Goal: Check status: Check status

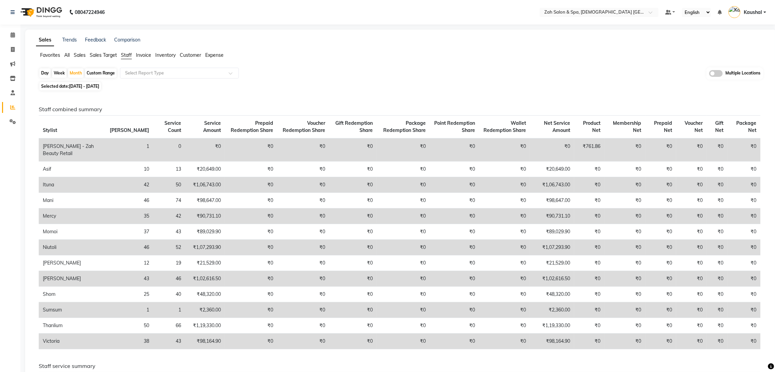
click at [44, 70] on div "Day" at bounding box center [44, 73] width 11 height 10
select select "9"
select select "2025"
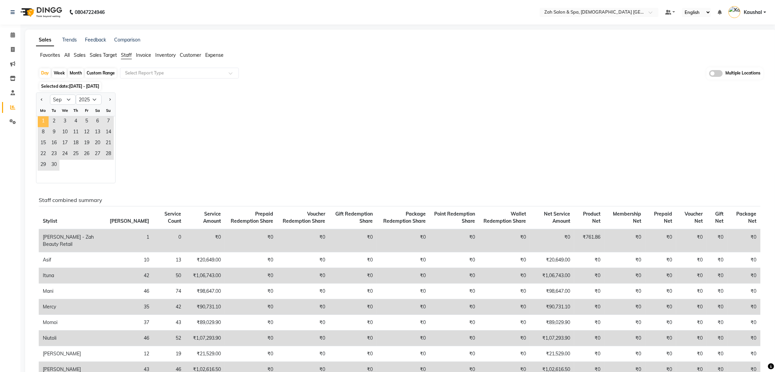
click at [44, 121] on span "1" at bounding box center [43, 121] width 11 height 11
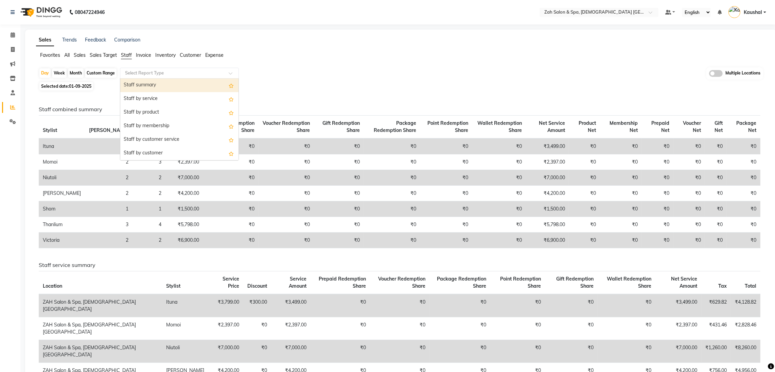
click at [144, 73] on input "text" at bounding box center [173, 73] width 98 height 7
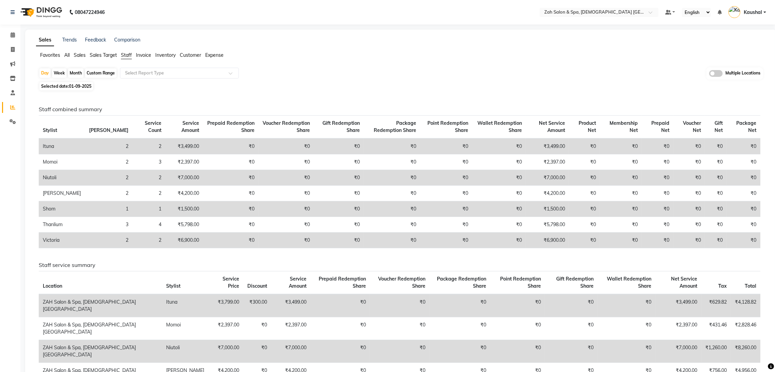
click at [78, 54] on span "Sales" at bounding box center [80, 55] width 12 height 6
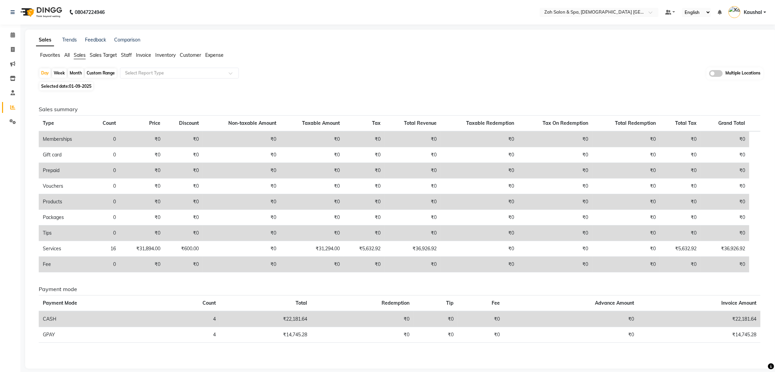
click at [78, 54] on span "Sales" at bounding box center [80, 55] width 12 height 6
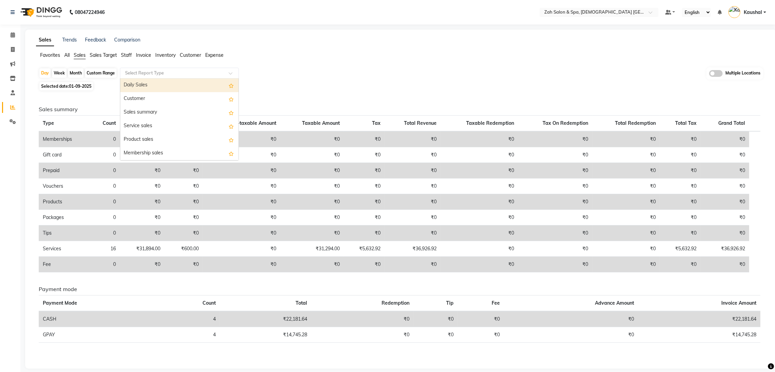
click at [150, 77] on div "Select Report Type" at bounding box center [179, 73] width 119 height 11
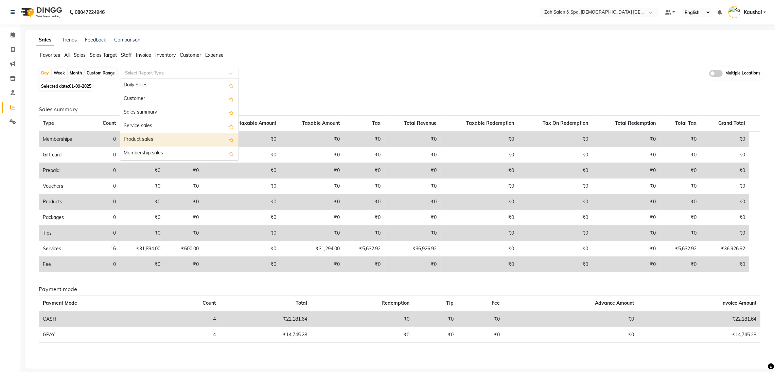
click at [174, 139] on div "Product sales" at bounding box center [179, 140] width 118 height 14
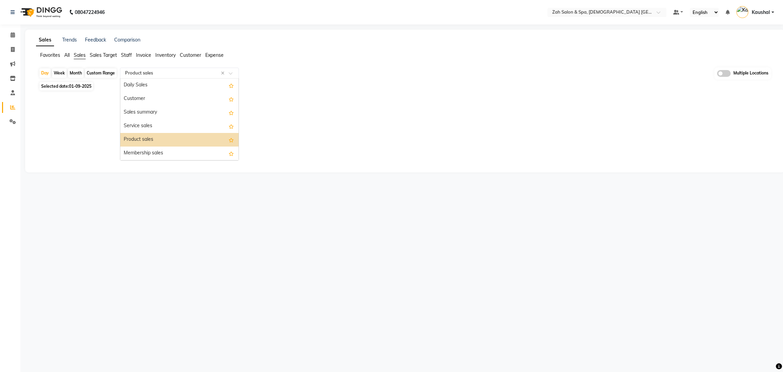
click at [232, 70] on div at bounding box center [179, 73] width 118 height 7
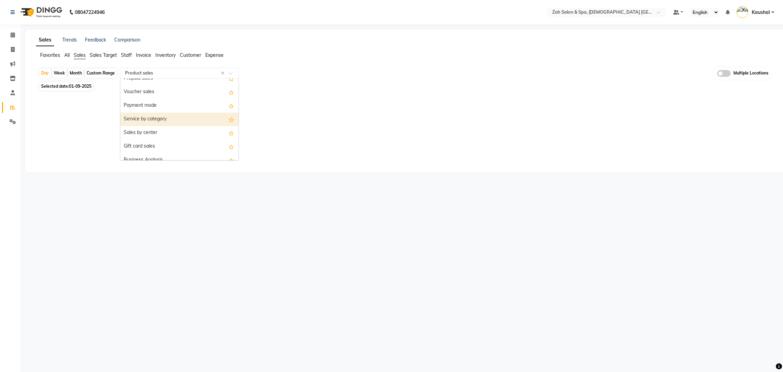
click at [157, 121] on div "Service by category" at bounding box center [179, 120] width 118 height 14
select select "full_report"
select select "csv"
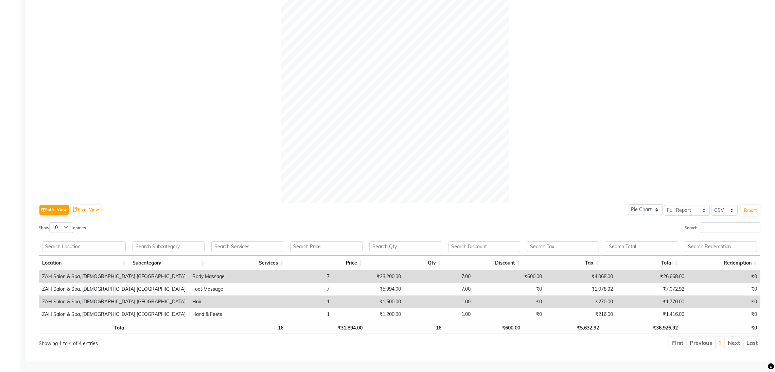
scroll to position [0, 0]
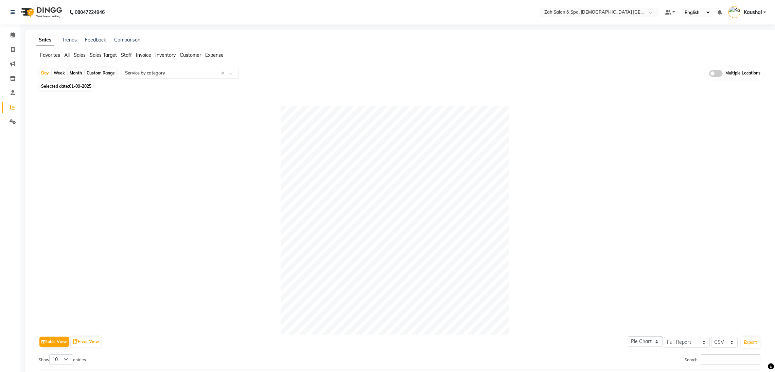
click at [68, 88] on span "Selected date: [DATE]" at bounding box center [66, 86] width 54 height 8
select select "9"
select select "2025"
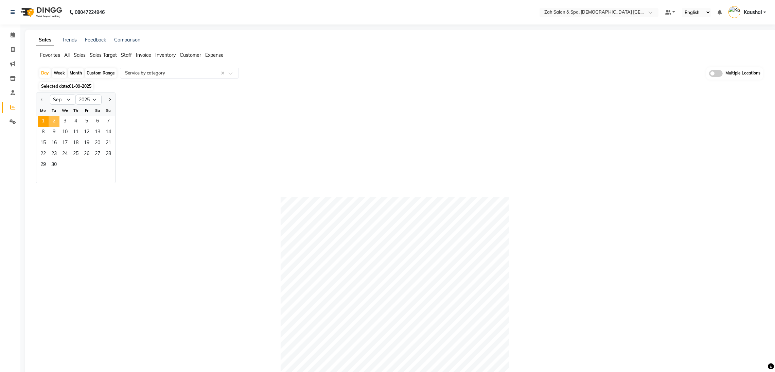
click at [54, 120] on span "2" at bounding box center [54, 121] width 11 height 11
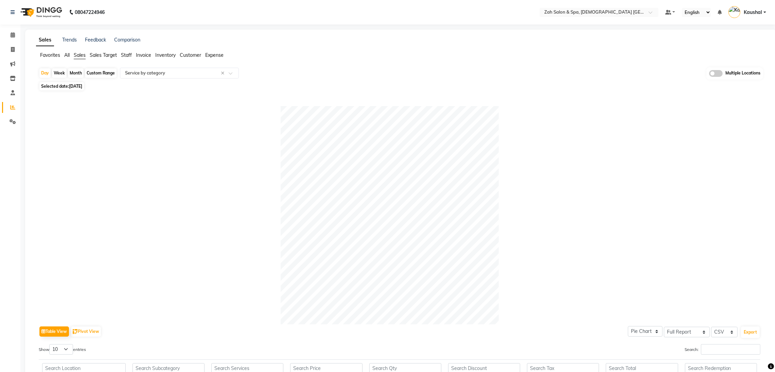
click at [78, 86] on span "[DATE]" at bounding box center [75, 86] width 13 height 5
select select "9"
select select "2025"
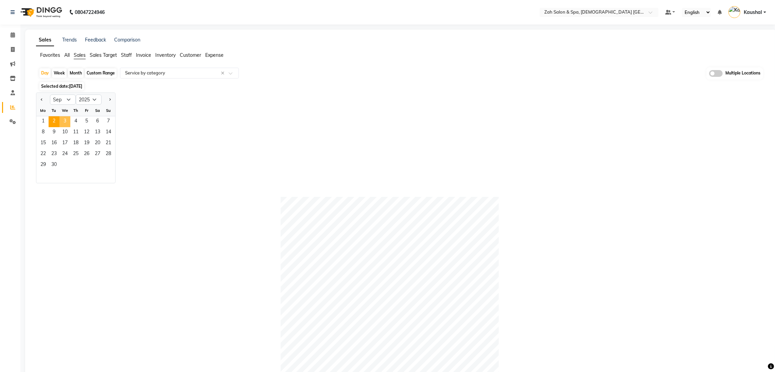
click at [67, 124] on span "3" at bounding box center [64, 121] width 11 height 11
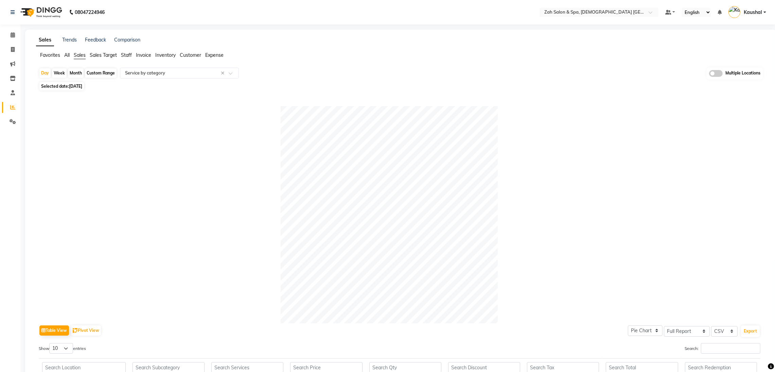
click at [76, 85] on span "[DATE]" at bounding box center [75, 86] width 13 height 5
select select "9"
select select "2025"
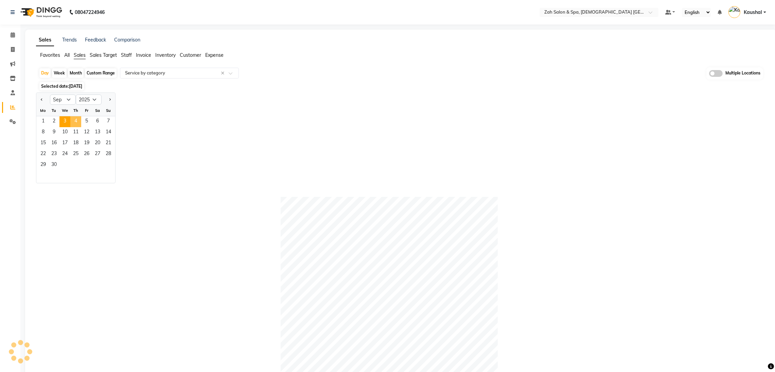
click at [74, 123] on span "4" at bounding box center [75, 121] width 11 height 11
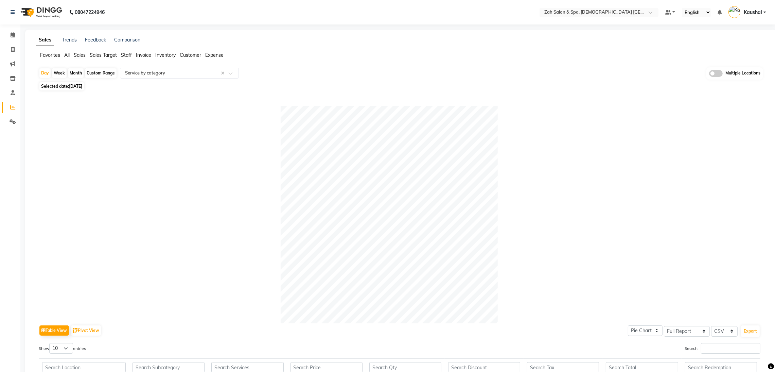
click at [75, 87] on span "[DATE]" at bounding box center [75, 86] width 13 height 5
select select "9"
select select "2025"
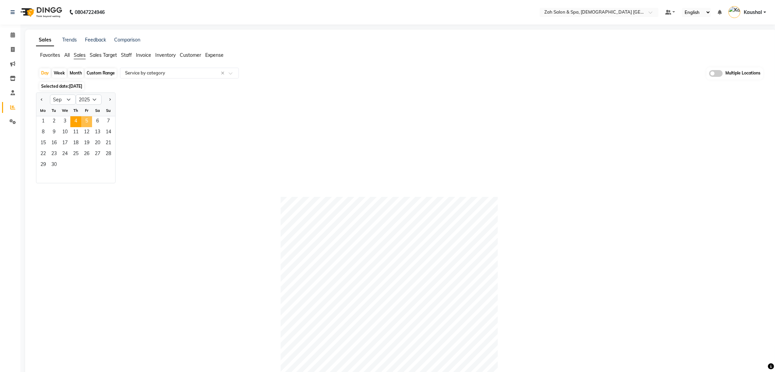
click at [85, 123] on span "5" at bounding box center [86, 121] width 11 height 11
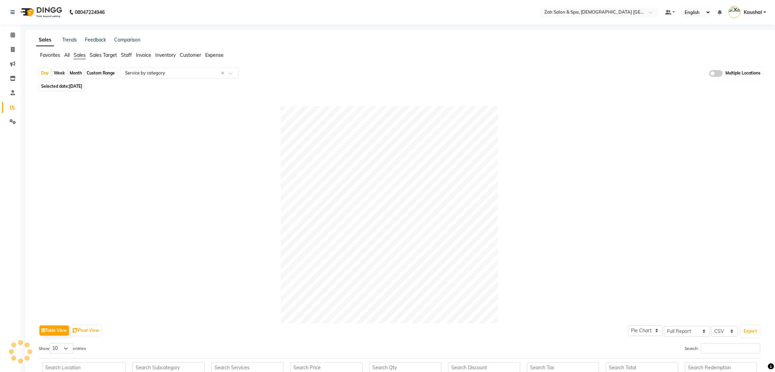
click at [73, 84] on span "[DATE]" at bounding box center [75, 86] width 13 height 5
select select "9"
select select "2025"
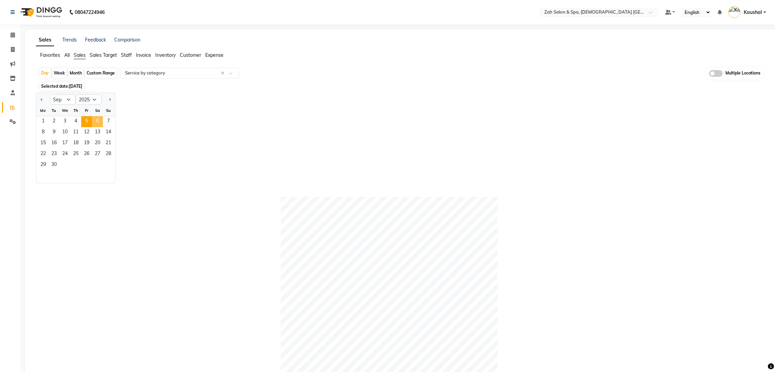
click at [98, 121] on span "6" at bounding box center [97, 121] width 11 height 11
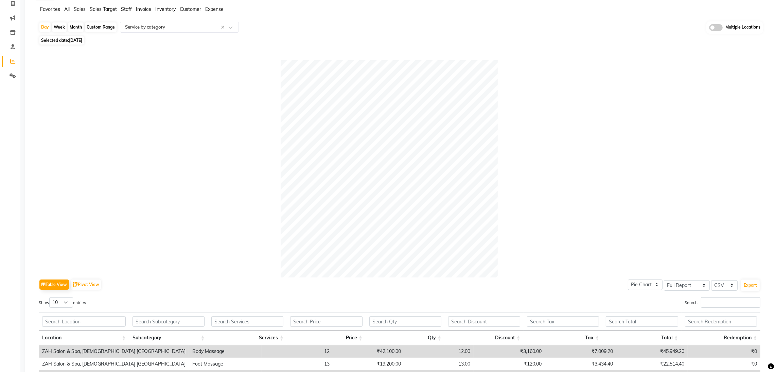
scroll to position [45, 0]
click at [73, 40] on span "[DATE]" at bounding box center [75, 40] width 13 height 5
select select "9"
select select "2025"
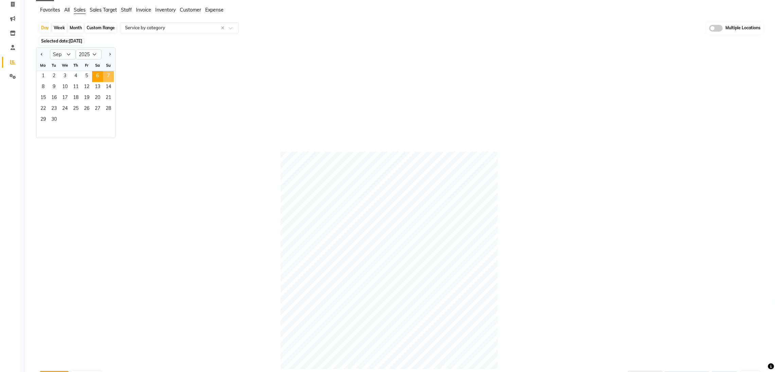
click at [107, 77] on span "7" at bounding box center [108, 76] width 11 height 11
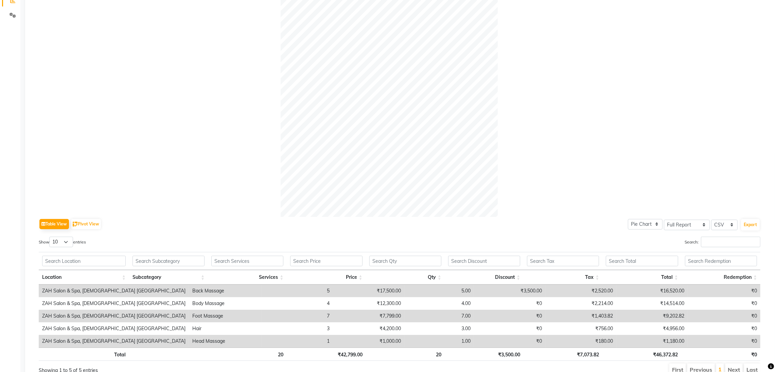
scroll to position [0, 0]
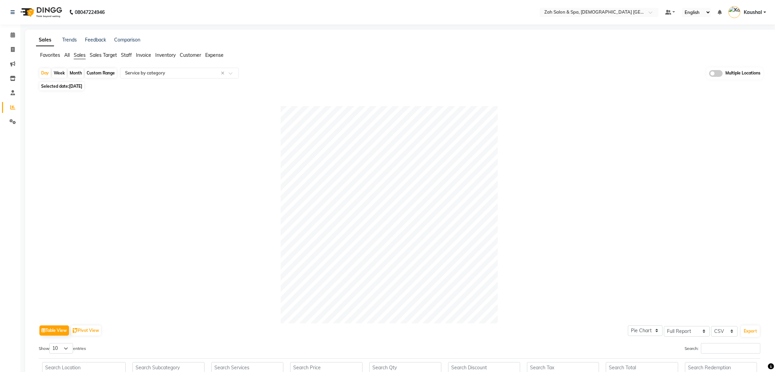
click at [78, 92] on div "Table View Pivot View Pie Chart Bar Chart Select Full Report Filtered Report Se…" at bounding box center [399, 290] width 733 height 396
click at [81, 88] on span "[DATE]" at bounding box center [75, 86] width 13 height 5
select select "9"
select select "2025"
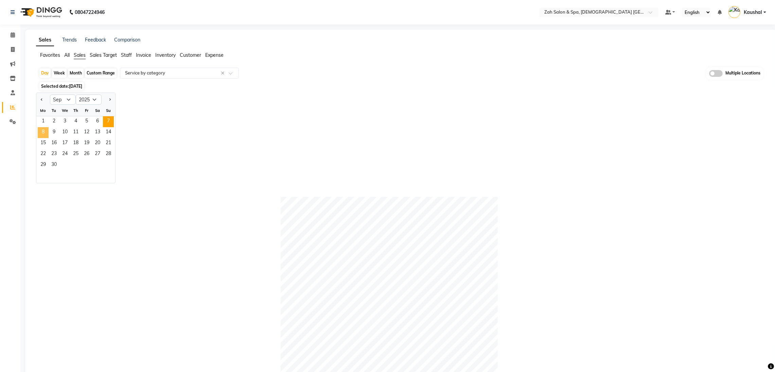
click at [44, 135] on span "8" at bounding box center [43, 132] width 11 height 11
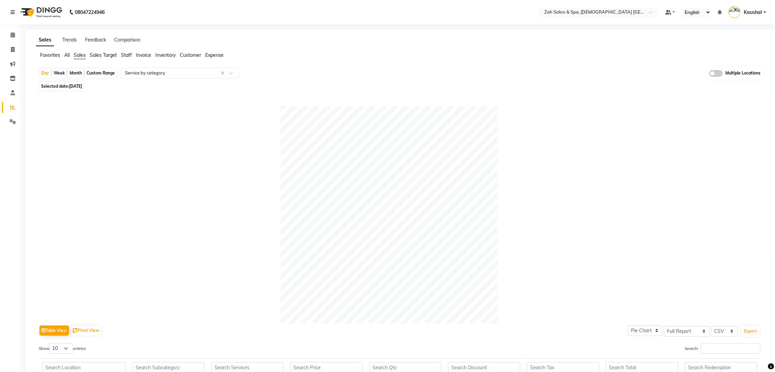
click at [69, 88] on span "Selected date: [DATE]" at bounding box center [61, 86] width 45 height 8
select select "9"
select select "2025"
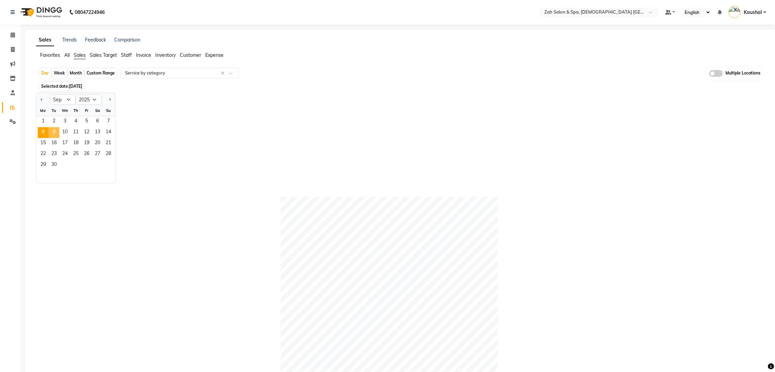
click at [54, 129] on span "9" at bounding box center [54, 132] width 11 height 11
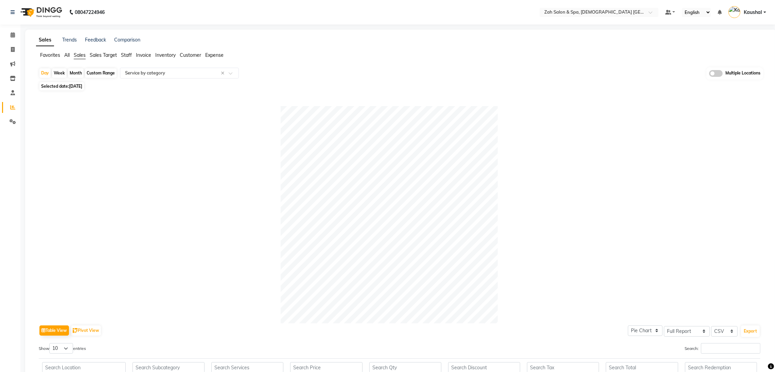
click at [75, 85] on span "[DATE]" at bounding box center [75, 86] width 13 height 5
select select "9"
select select "2025"
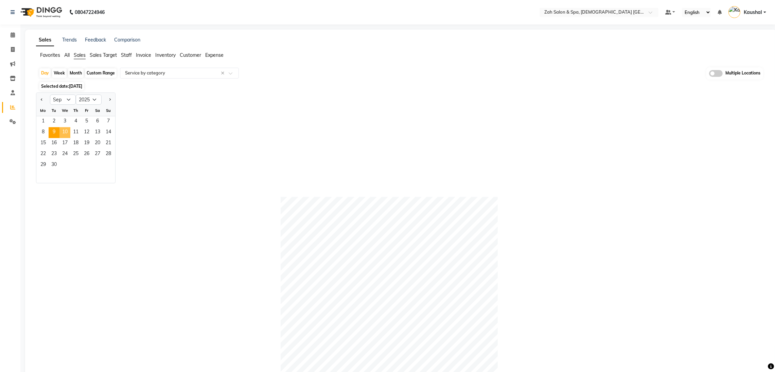
click at [64, 135] on span "10" at bounding box center [64, 132] width 11 height 11
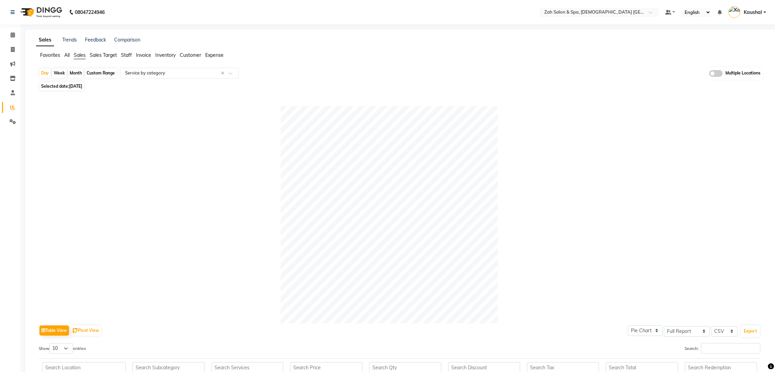
scroll to position [154, 0]
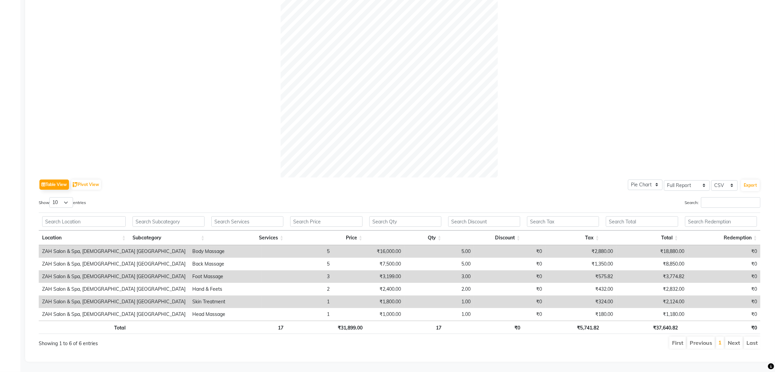
click at [82, 149] on div at bounding box center [400, 68] width 722 height 217
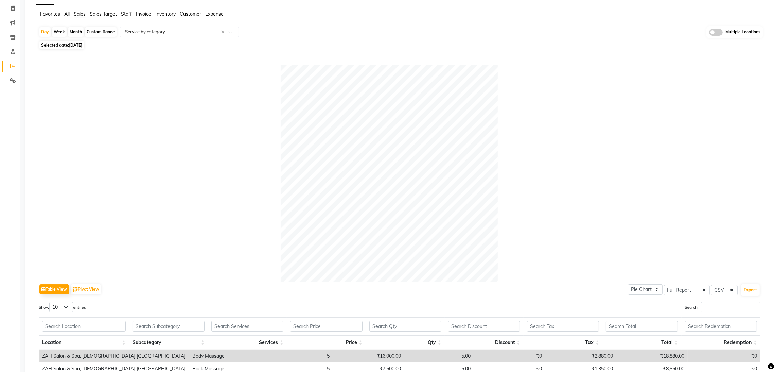
scroll to position [0, 0]
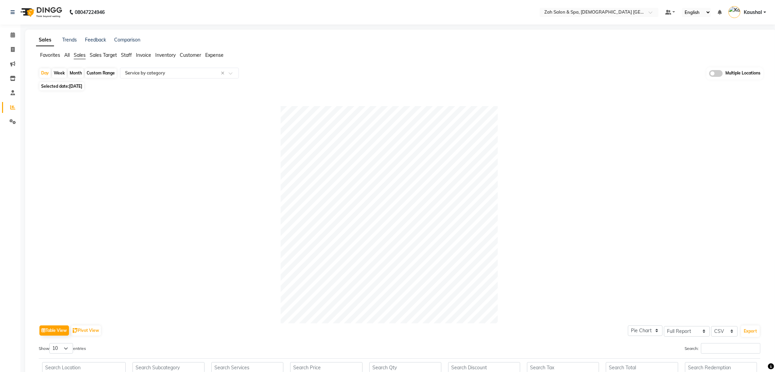
click at [82, 88] on span "[DATE]" at bounding box center [75, 86] width 13 height 5
select select "9"
select select "2025"
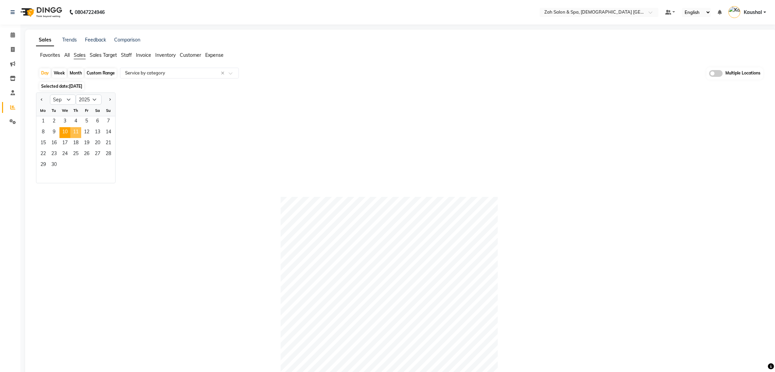
click at [75, 133] on span "11" at bounding box center [75, 132] width 11 height 11
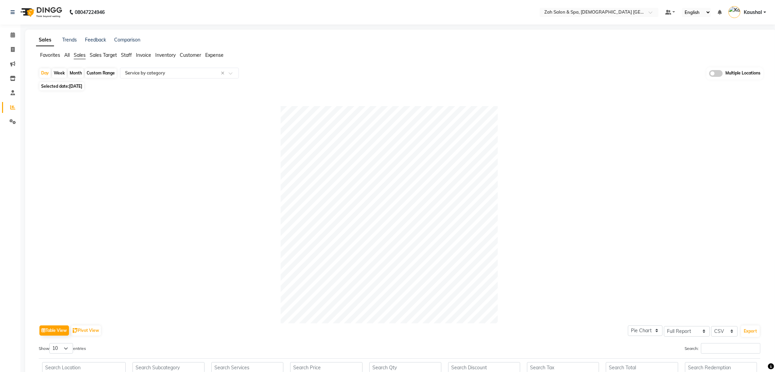
click at [75, 85] on span "[DATE]" at bounding box center [75, 86] width 13 height 5
select select "9"
select select "2025"
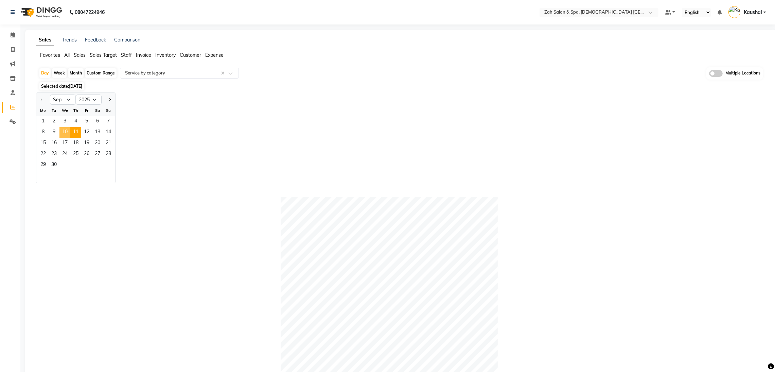
click at [62, 133] on span "10" at bounding box center [64, 132] width 11 height 11
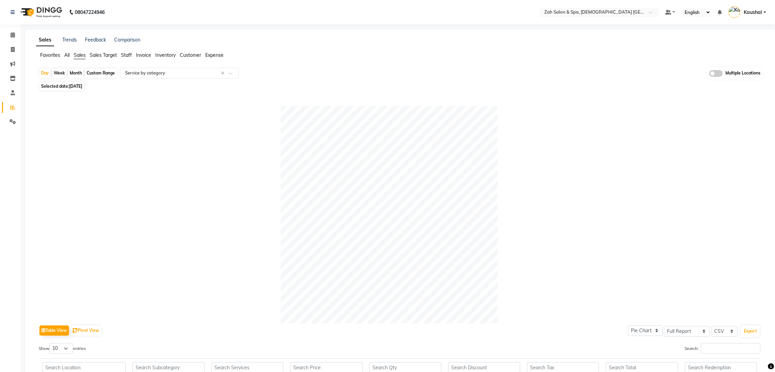
click at [70, 84] on span "[DATE]" at bounding box center [75, 86] width 13 height 5
select select "9"
select select "2025"
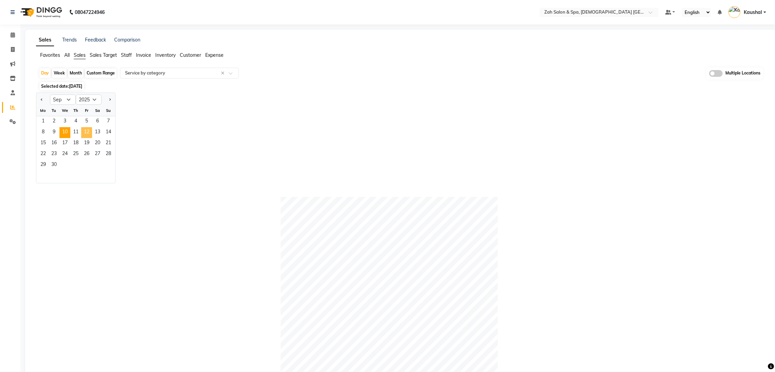
click at [86, 133] on span "12" at bounding box center [86, 132] width 11 height 11
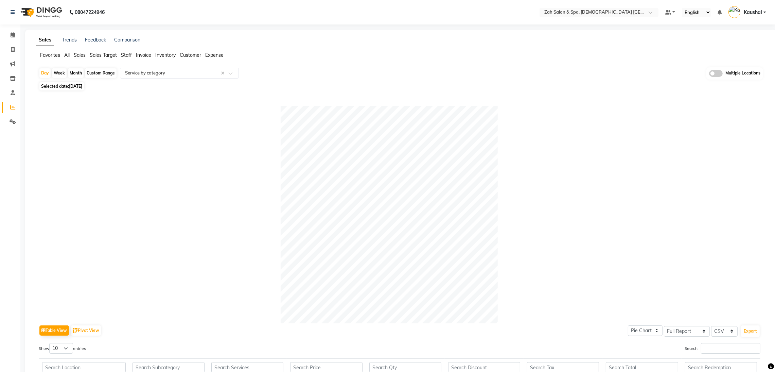
click at [79, 84] on span "[DATE]" at bounding box center [75, 86] width 13 height 5
select select "9"
select select "2025"
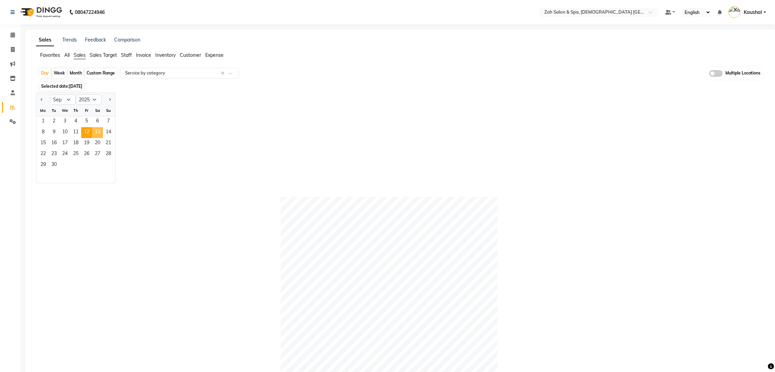
click at [98, 129] on span "13" at bounding box center [97, 132] width 11 height 11
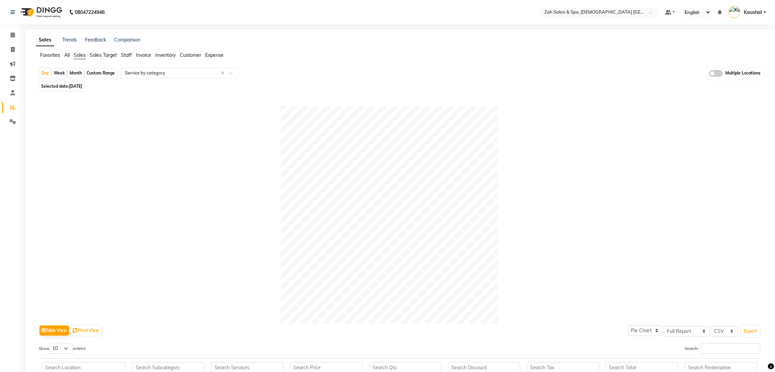
click at [76, 86] on span "[DATE]" at bounding box center [75, 86] width 13 height 5
select select "9"
select select "2025"
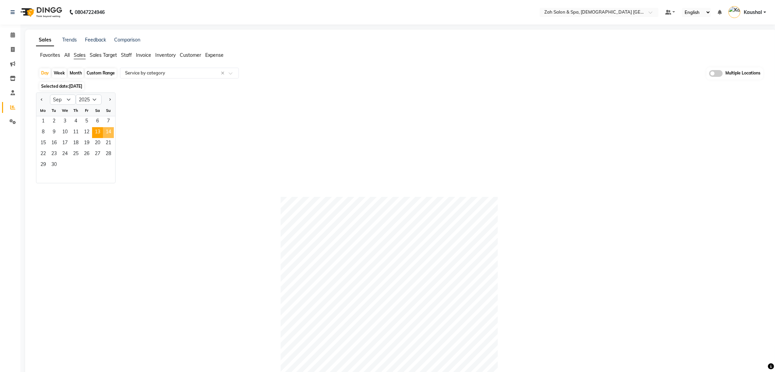
click at [106, 132] on span "14" at bounding box center [108, 132] width 11 height 11
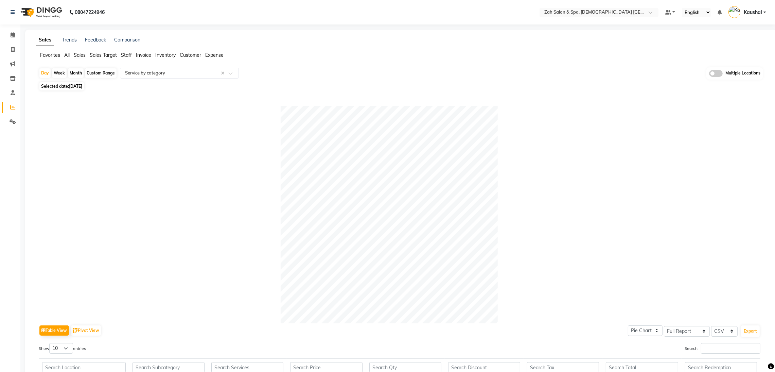
click at [64, 86] on span "Selected date: [DATE]" at bounding box center [61, 86] width 45 height 8
select select "9"
select select "2025"
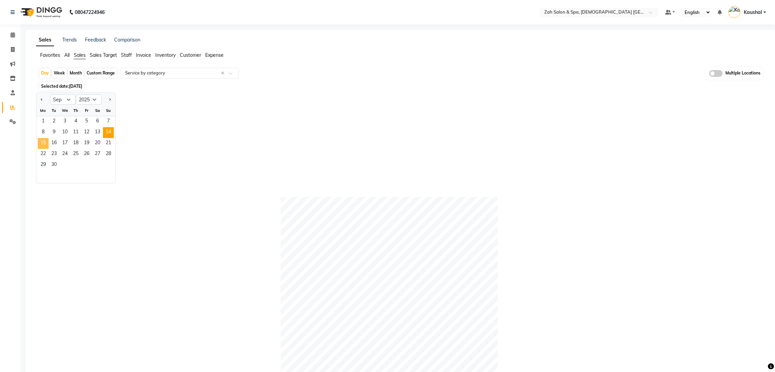
click at [44, 144] on span "15" at bounding box center [43, 143] width 11 height 11
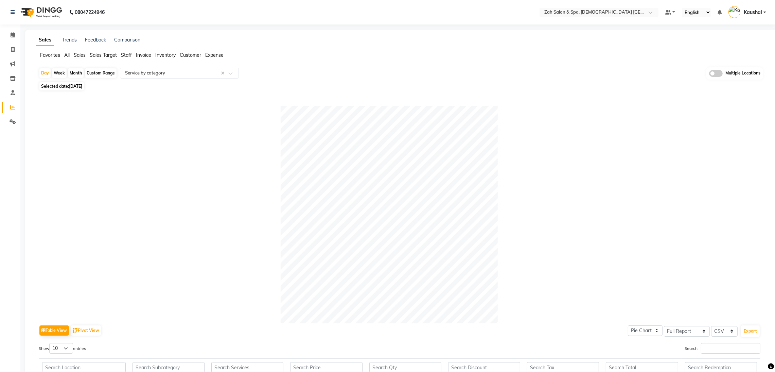
click at [68, 86] on span "Selected date: [DATE]" at bounding box center [61, 86] width 45 height 8
select select "9"
select select "2025"
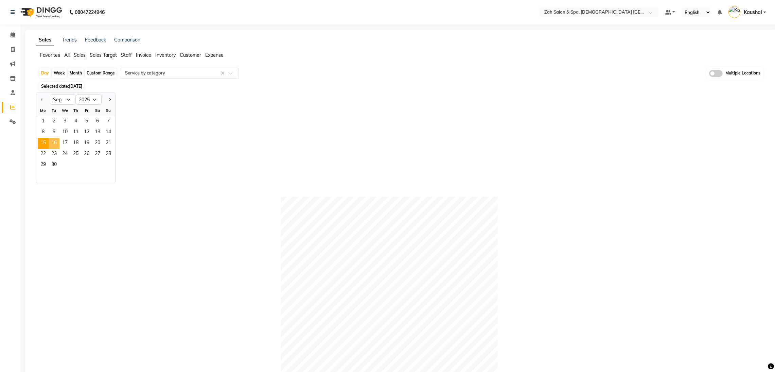
click at [56, 145] on span "16" at bounding box center [54, 143] width 11 height 11
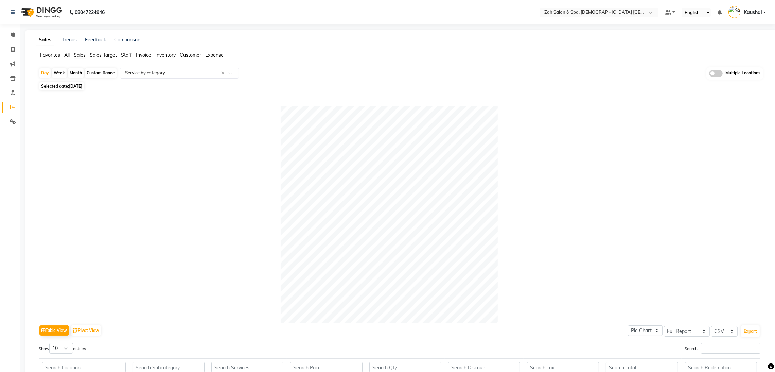
click at [67, 87] on span "Selected date: [DATE]" at bounding box center [61, 86] width 45 height 8
select select "9"
select select "2025"
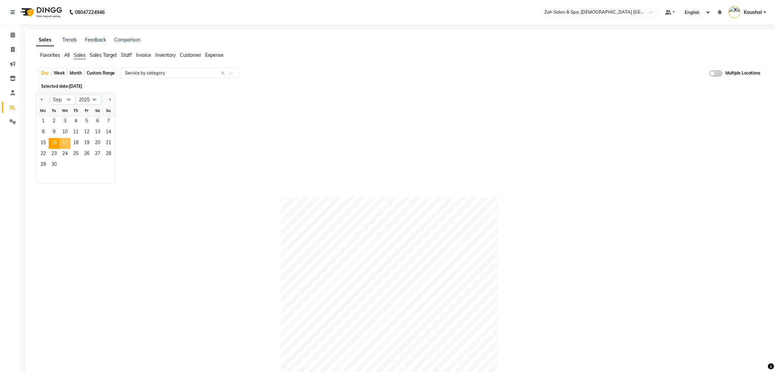
click at [67, 143] on span "17" at bounding box center [64, 143] width 11 height 11
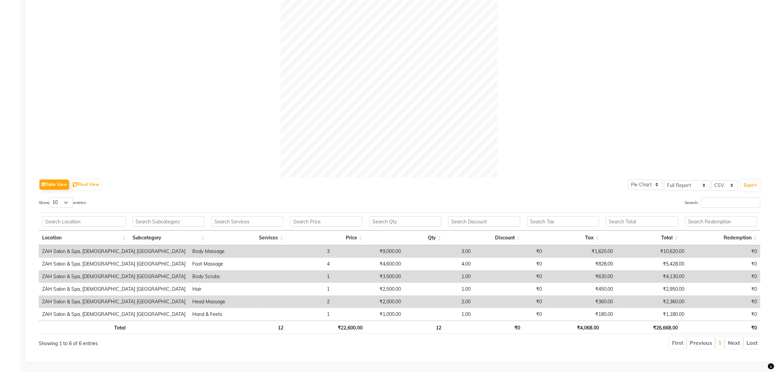
scroll to position [154, 0]
click at [75, 155] on div at bounding box center [400, 68] width 722 height 217
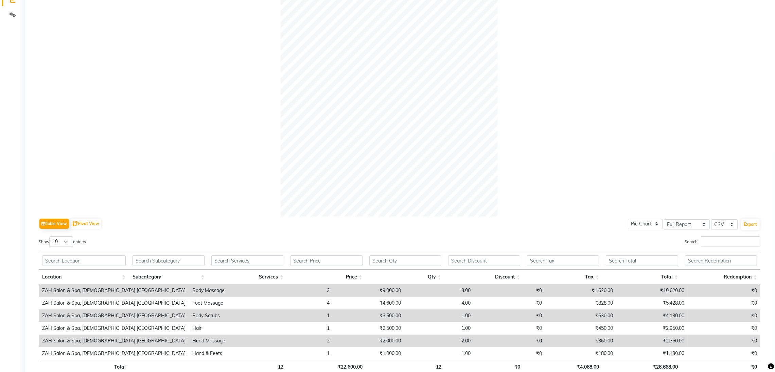
scroll to position [0, 0]
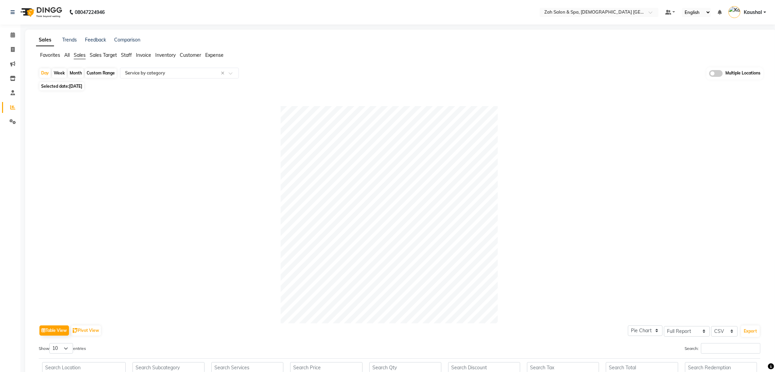
click at [76, 84] on span "[DATE]" at bounding box center [75, 86] width 13 height 5
select select "9"
select select "2025"
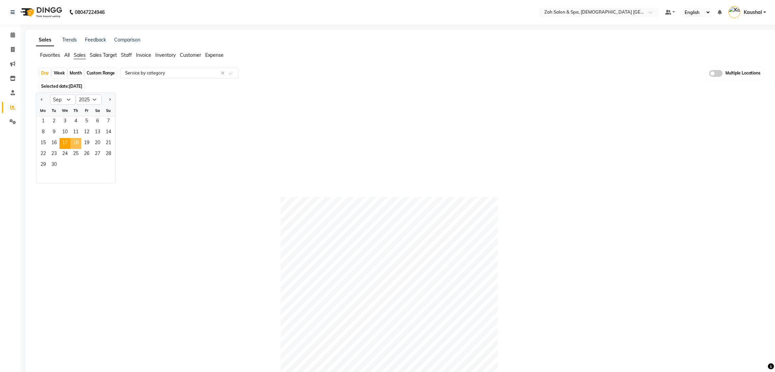
click at [79, 144] on span "18" at bounding box center [75, 143] width 11 height 11
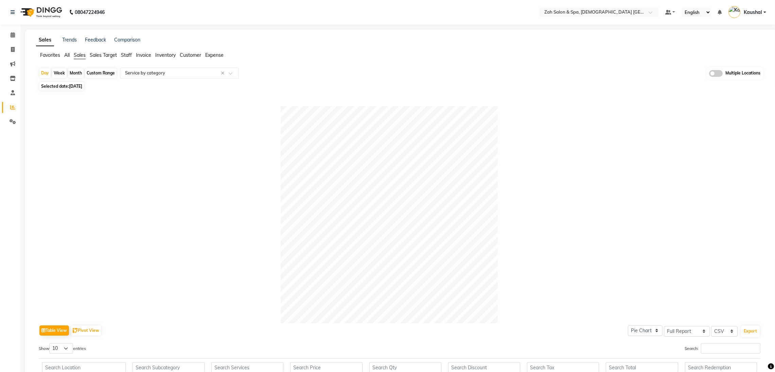
click at [73, 85] on span "[DATE]" at bounding box center [75, 86] width 13 height 5
select select "9"
select select "2025"
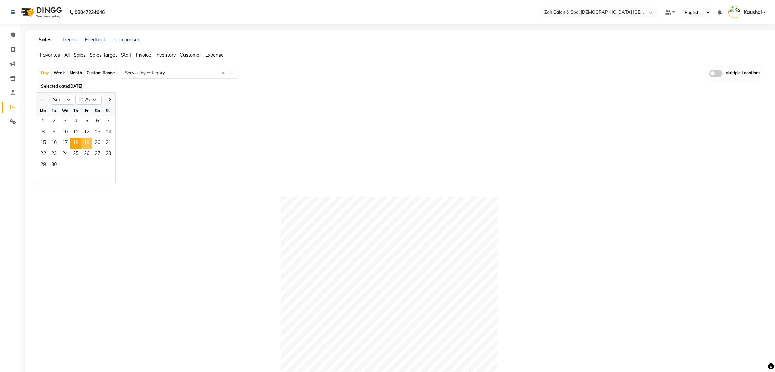
click at [89, 145] on span "19" at bounding box center [86, 143] width 11 height 11
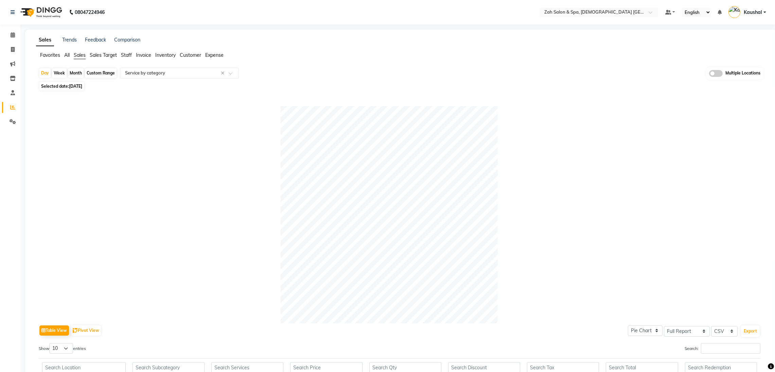
click at [79, 88] on span "[DATE]" at bounding box center [75, 86] width 13 height 5
select select "9"
select select "2025"
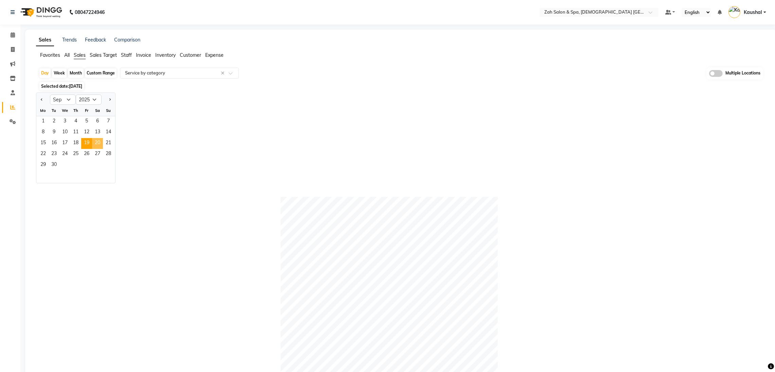
click at [96, 143] on span "20" at bounding box center [97, 143] width 11 height 11
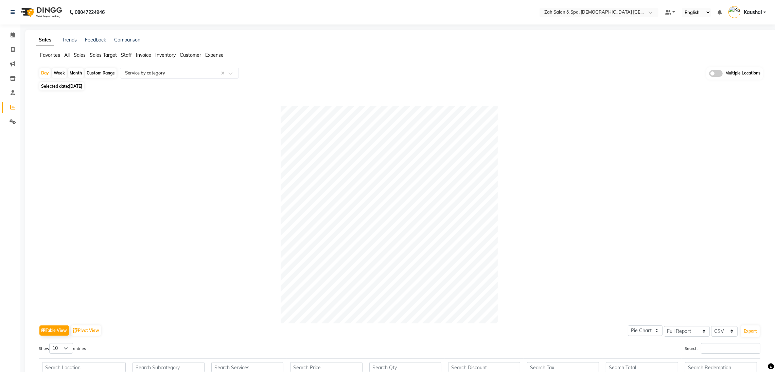
click at [68, 88] on span "Selected date: [DATE]" at bounding box center [61, 86] width 45 height 8
select select "9"
select select "2025"
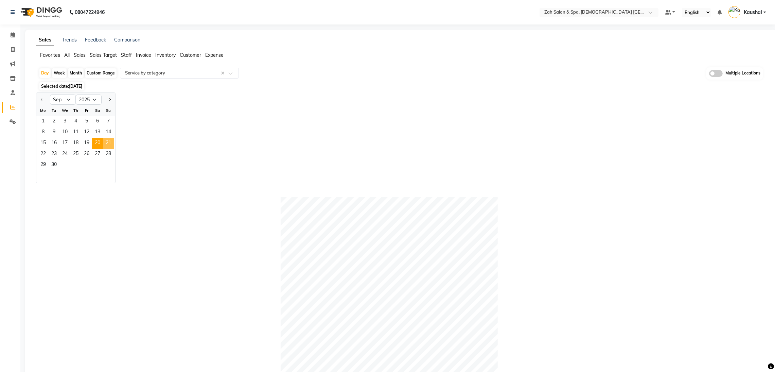
click at [108, 148] on span "21" at bounding box center [108, 143] width 11 height 11
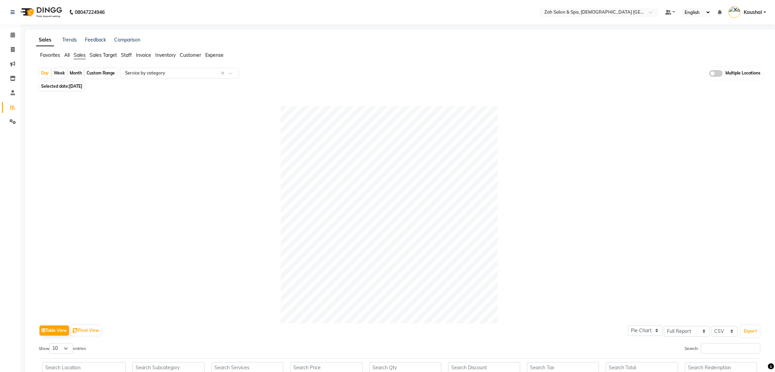
click at [280, 201] on div at bounding box center [400, 214] width 722 height 217
click at [78, 90] on span "Selected date: [DATE]" at bounding box center [61, 86] width 45 height 8
select select "9"
select select "2025"
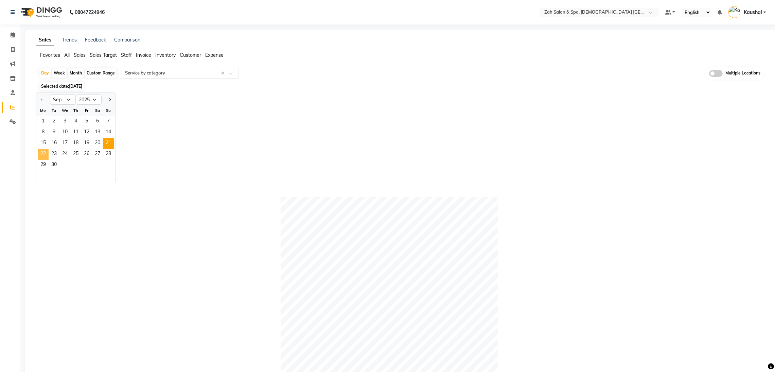
click at [45, 156] on span "22" at bounding box center [43, 154] width 11 height 11
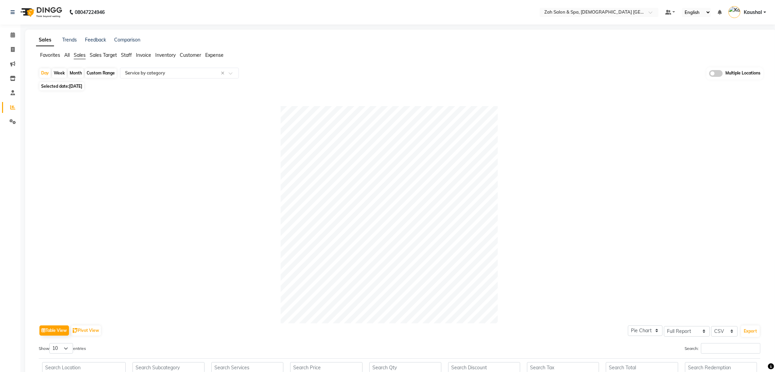
click at [69, 86] on span "Selected date: [DATE]" at bounding box center [61, 86] width 45 height 8
select select "9"
select select "2025"
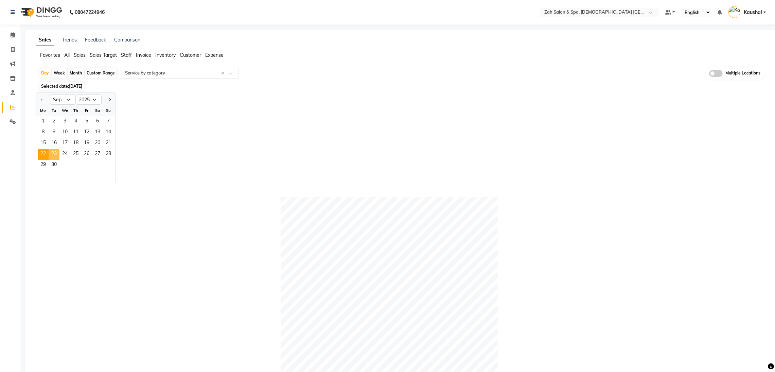
click at [54, 155] on span "23" at bounding box center [54, 154] width 11 height 11
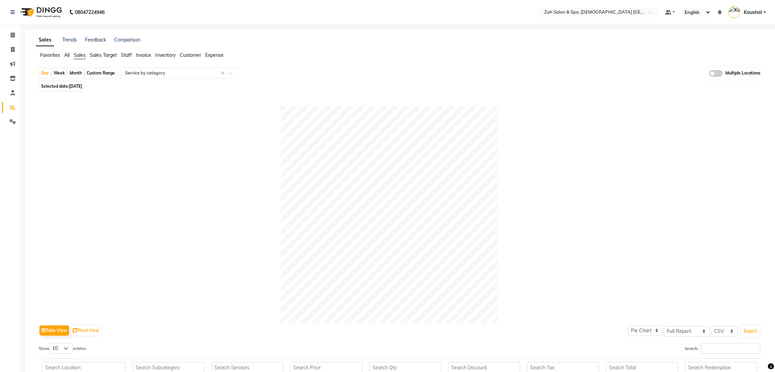
click at [69, 87] on span "Selected date: [DATE]" at bounding box center [61, 86] width 45 height 8
select select "9"
select select "2025"
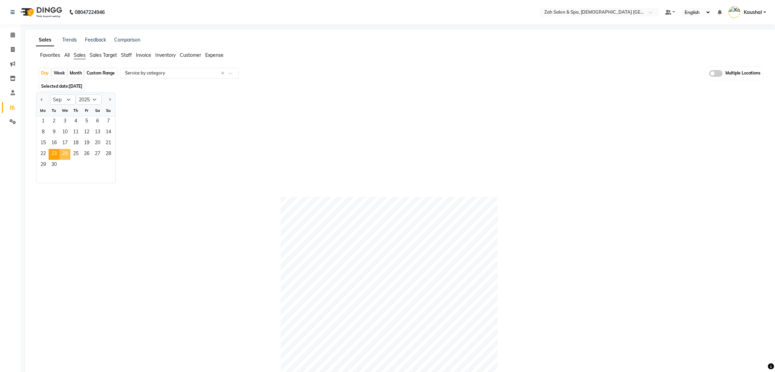
click at [64, 154] on span "24" at bounding box center [64, 154] width 11 height 11
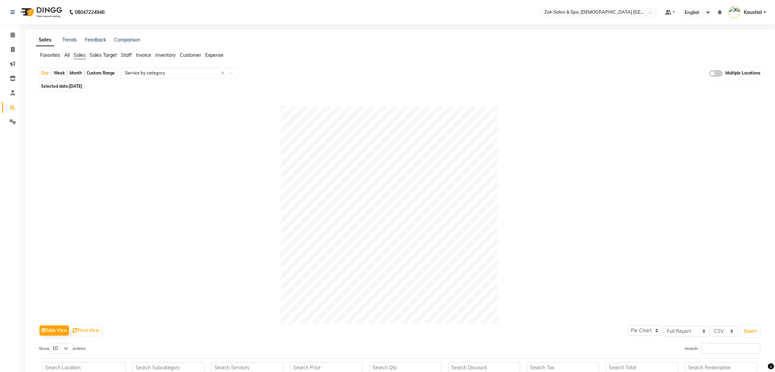
click at [66, 83] on span "Selected date: [DATE]" at bounding box center [61, 86] width 45 height 8
select select "9"
select select "2025"
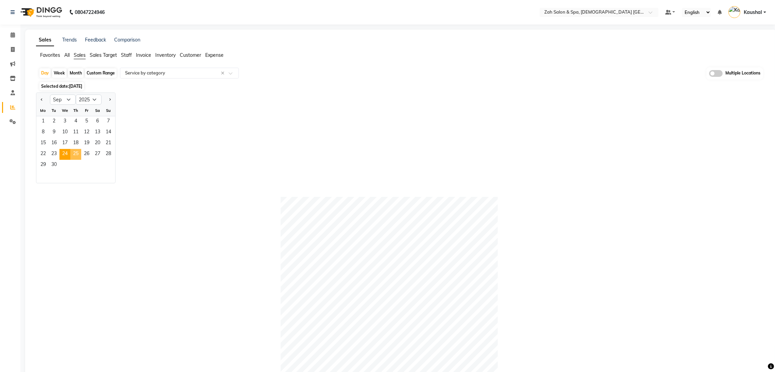
click at [76, 154] on span "25" at bounding box center [75, 154] width 11 height 11
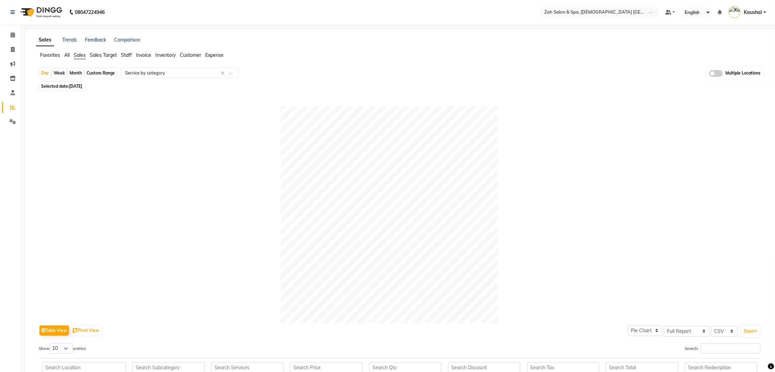
click at [66, 86] on span "Selected date: [DATE]" at bounding box center [61, 86] width 45 height 8
select select "9"
select select "2025"
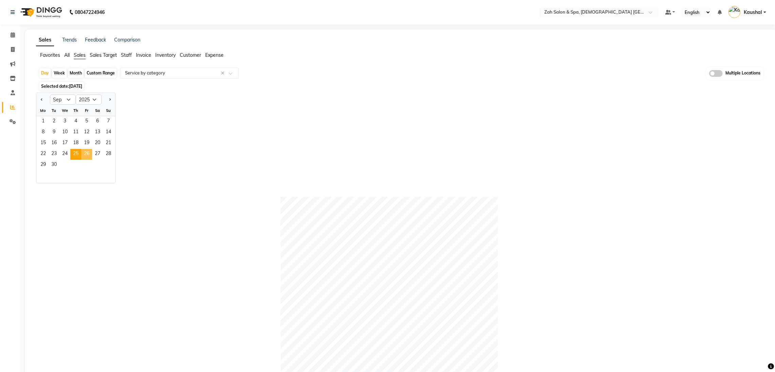
click at [87, 155] on span "26" at bounding box center [86, 154] width 11 height 11
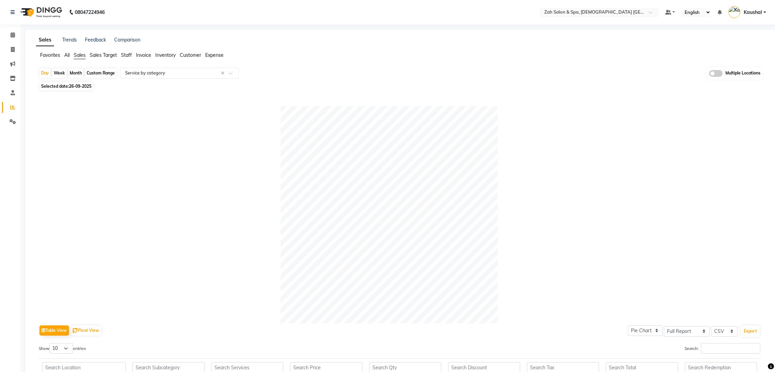
click at [61, 84] on span "Selected date: [DATE]" at bounding box center [66, 86] width 54 height 8
select select "9"
select select "2025"
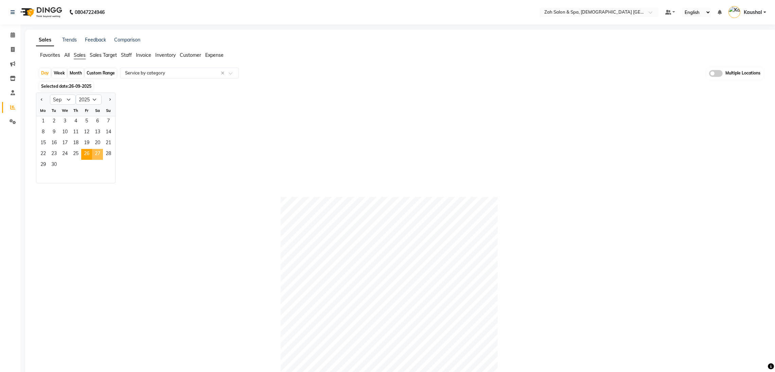
click at [97, 154] on span "27" at bounding box center [97, 154] width 11 height 11
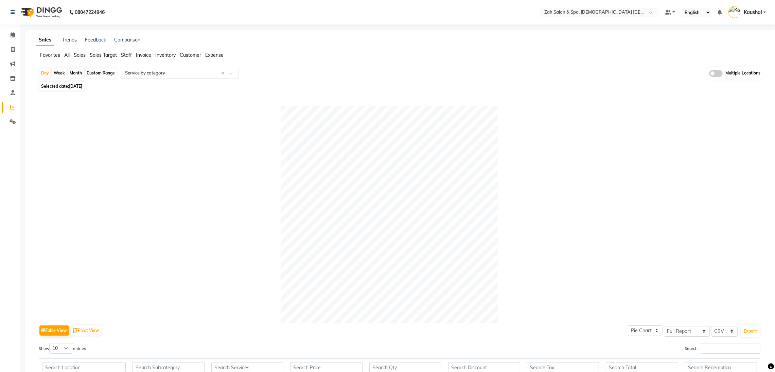
click at [71, 84] on span "[DATE]" at bounding box center [75, 86] width 13 height 5
select select "9"
select select "2025"
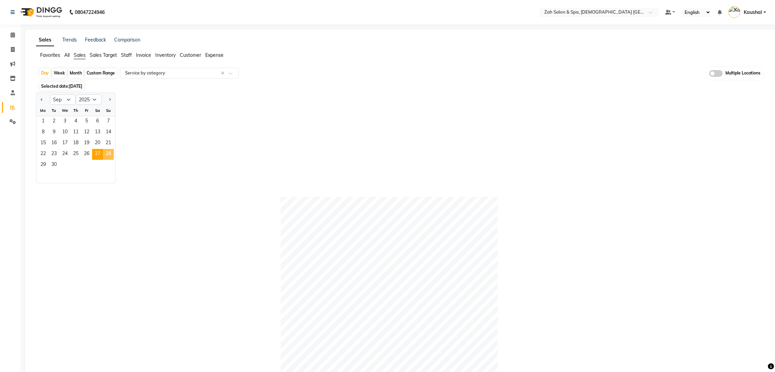
click at [109, 155] on span "28" at bounding box center [108, 154] width 11 height 11
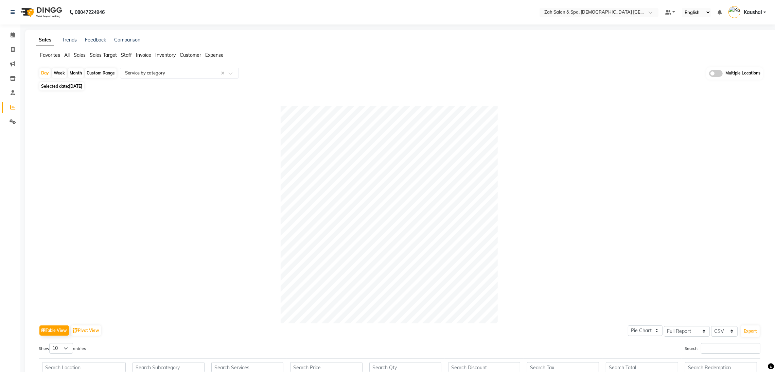
click at [62, 88] on span "Selected date: [DATE]" at bounding box center [61, 86] width 45 height 8
select select "9"
select select "2025"
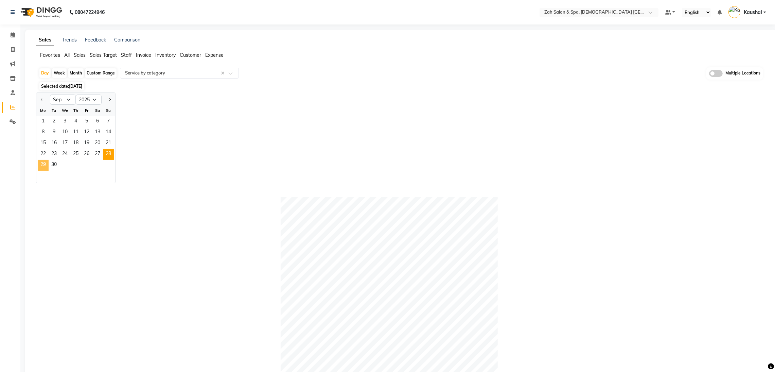
click at [41, 165] on span "29" at bounding box center [43, 165] width 11 height 11
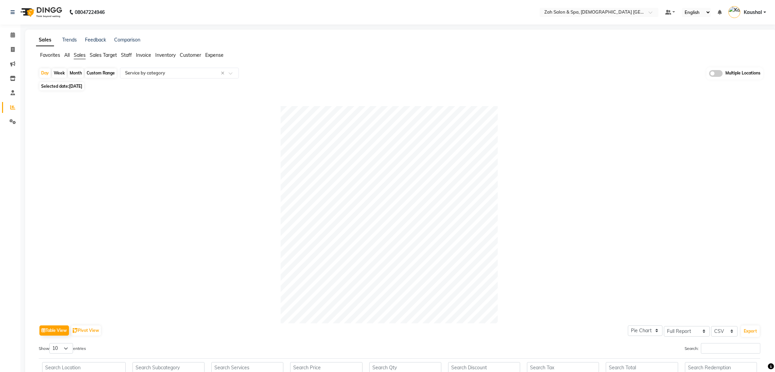
click at [63, 89] on span "Selected date: [DATE]" at bounding box center [61, 86] width 45 height 8
select select "9"
select select "2025"
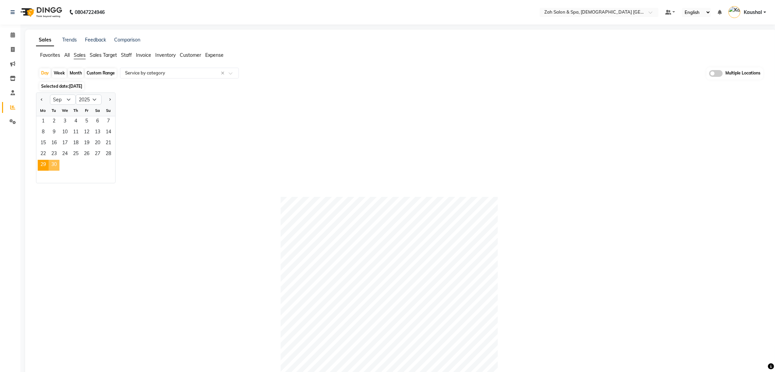
click at [55, 165] on span "30" at bounding box center [54, 165] width 11 height 11
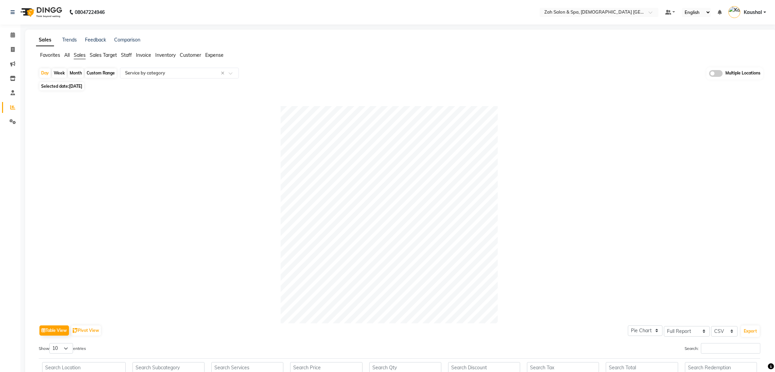
scroll to position [154, 0]
